Goal: Task Accomplishment & Management: Manage account settings

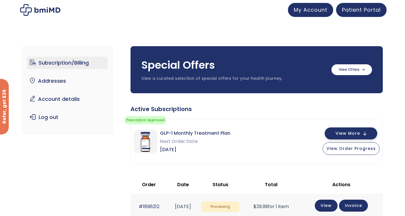
click at [361, 133] on button "View More" at bounding box center [350, 133] width 53 height 12
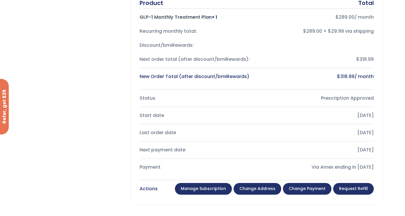
scroll to position [166, 0]
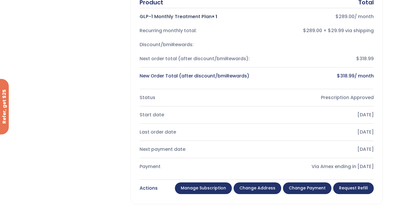
click at [207, 186] on link "Manage Subscription" at bounding box center [203, 188] width 57 height 12
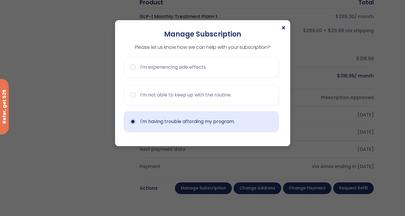
click at [214, 126] on button "I'm having trouble affording my program." at bounding box center [201, 121] width 155 height 20
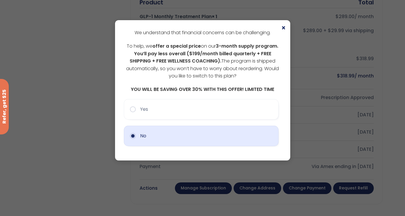
click at [209, 139] on button "No" at bounding box center [201, 135] width 155 height 20
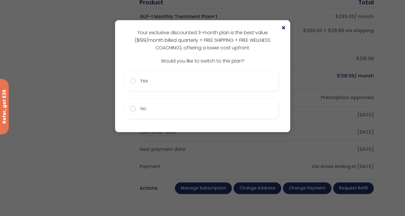
click at [282, 27] on span "×" at bounding box center [283, 28] width 5 height 7
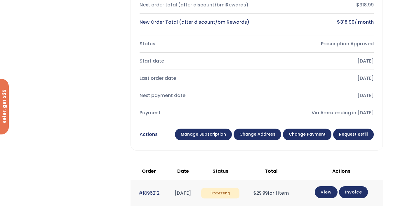
scroll to position [222, 0]
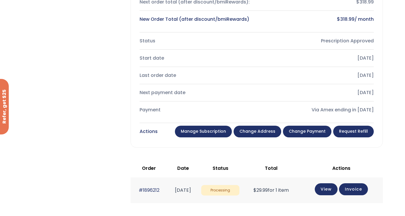
click at [213, 132] on link "Manage Subscription" at bounding box center [203, 131] width 57 height 12
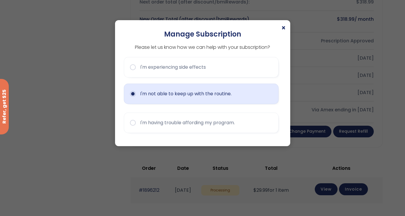
click at [155, 93] on button "I'm not able to keep up with the routine." at bounding box center [201, 93] width 155 height 20
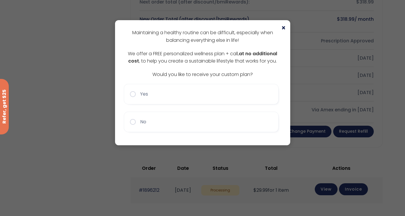
click at [283, 27] on span "×" at bounding box center [283, 28] width 5 height 7
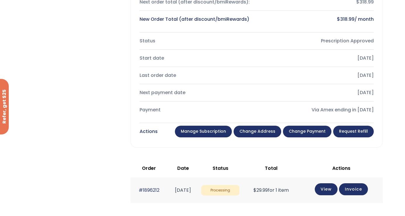
click at [207, 130] on link "Manage Subscription" at bounding box center [203, 131] width 57 height 12
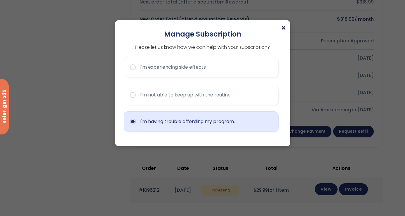
click at [202, 123] on button "I'm having trouble affording my program." at bounding box center [201, 121] width 155 height 20
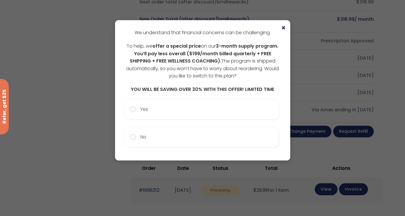
click at [281, 28] on span "×" at bounding box center [283, 28] width 5 height 7
